Goal: Communication & Community: Answer question/provide support

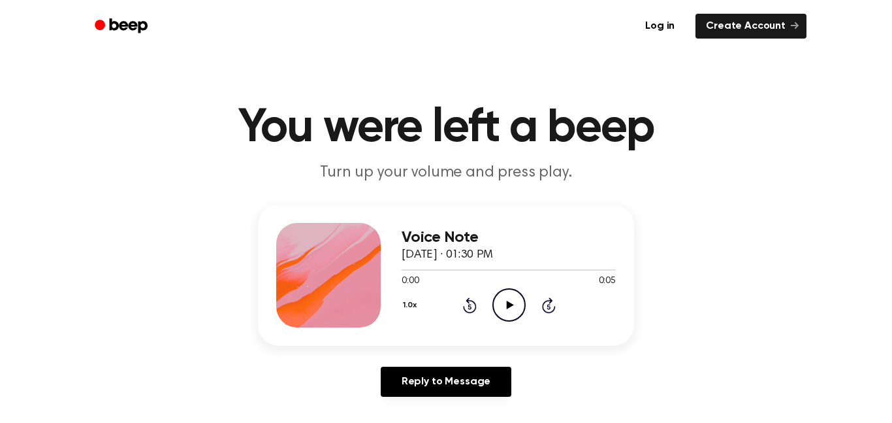
click at [509, 310] on icon "Play Audio" at bounding box center [508, 304] width 33 height 33
click at [515, 305] on icon "Play Audio" at bounding box center [508, 304] width 33 height 33
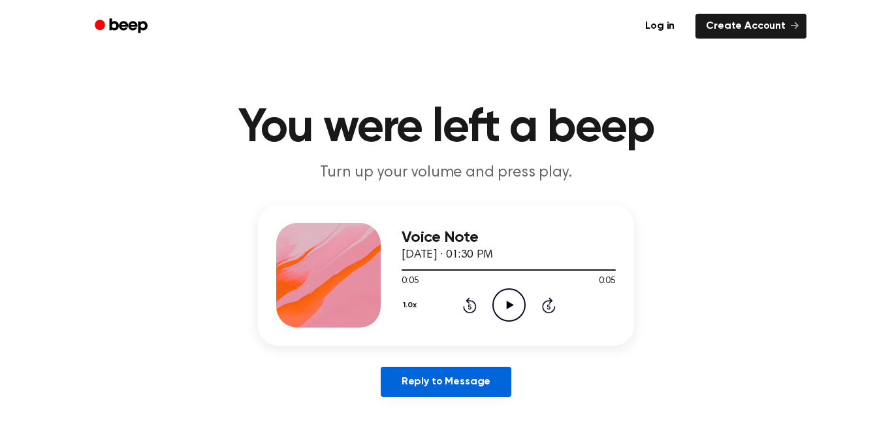
click at [410, 385] on link "Reply to Message" at bounding box center [446, 381] width 131 height 30
